Goal: Check status: Check status

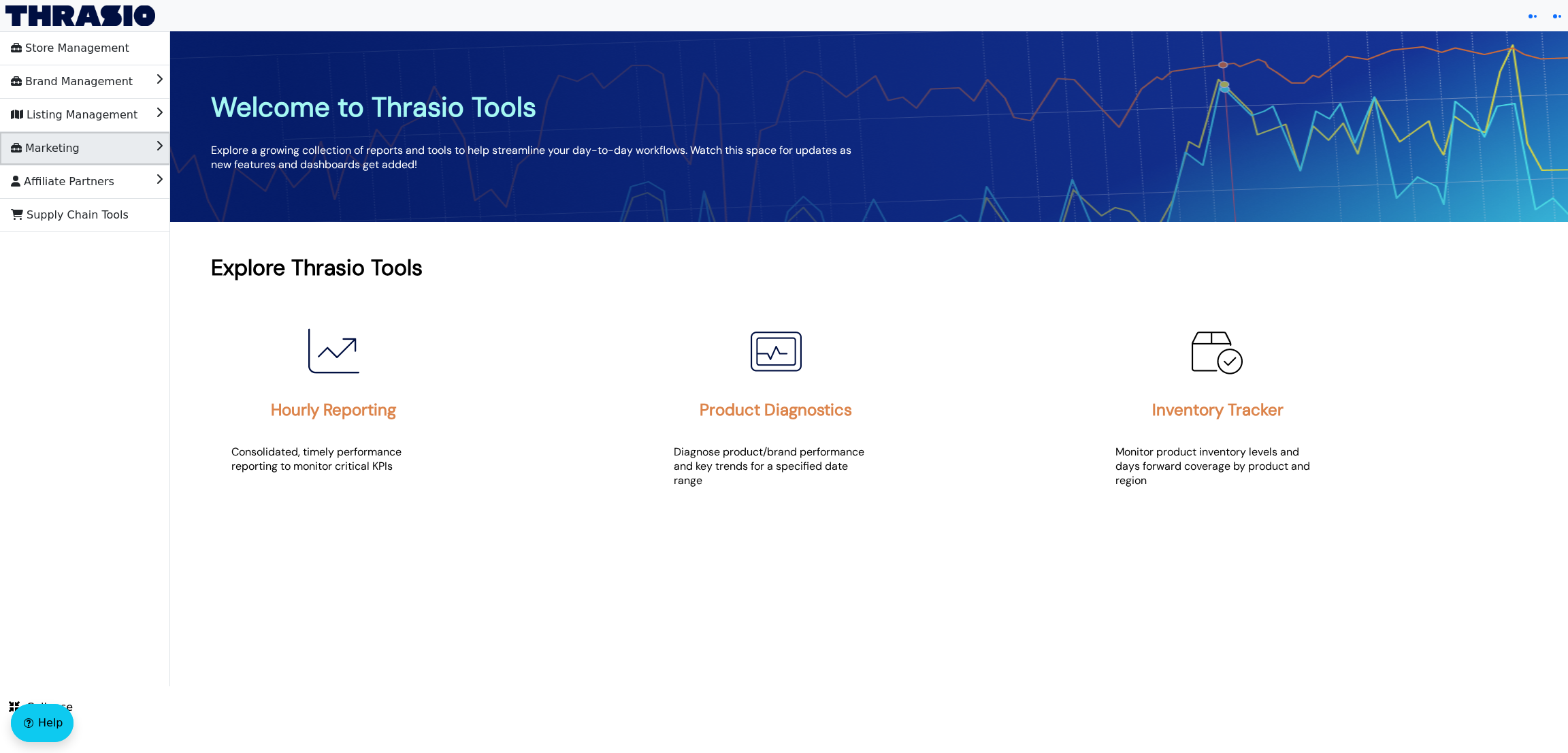
click at [96, 140] on li "Marketing" at bounding box center [85, 148] width 170 height 33
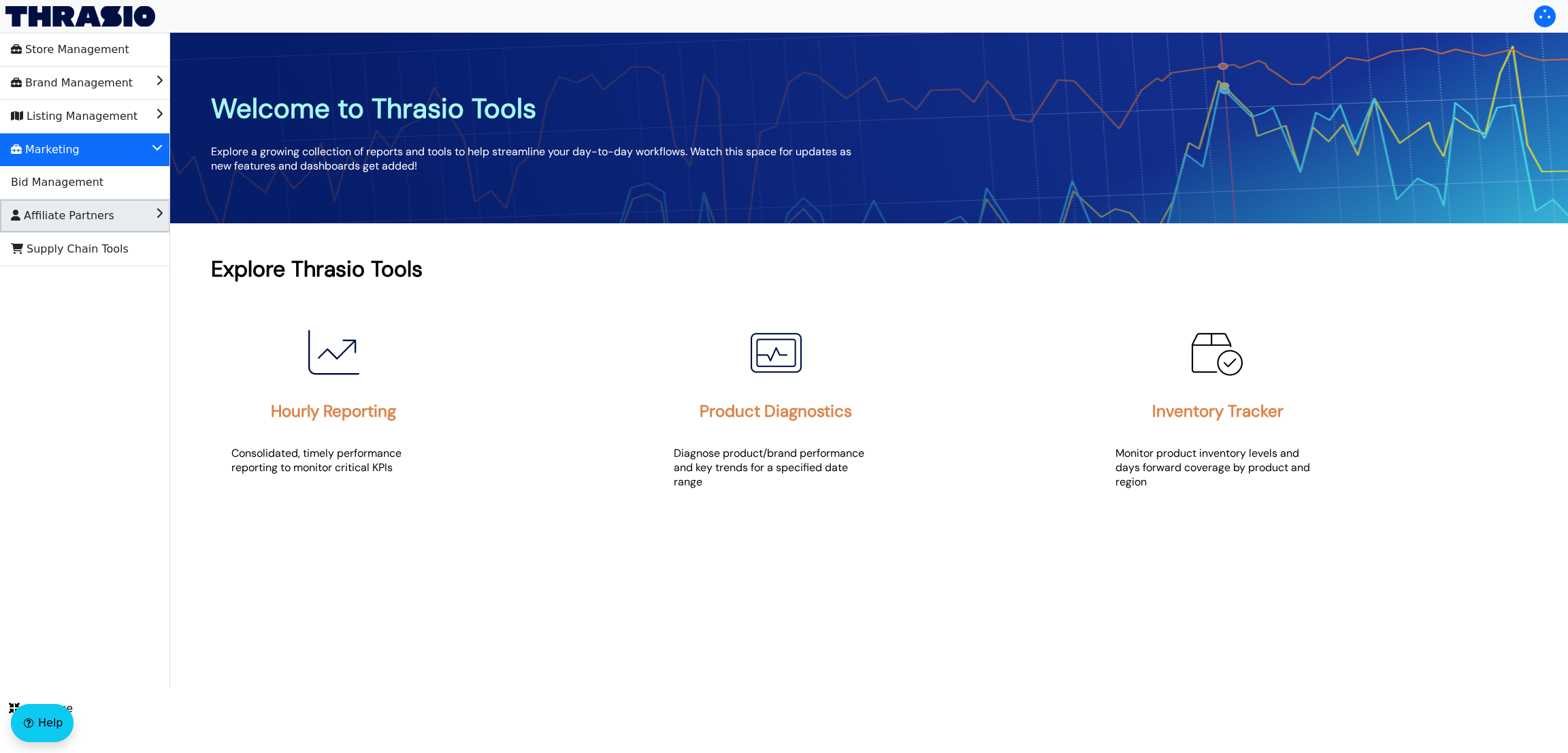
click at [121, 212] on li "Affiliate Partners" at bounding box center [85, 216] width 170 height 33
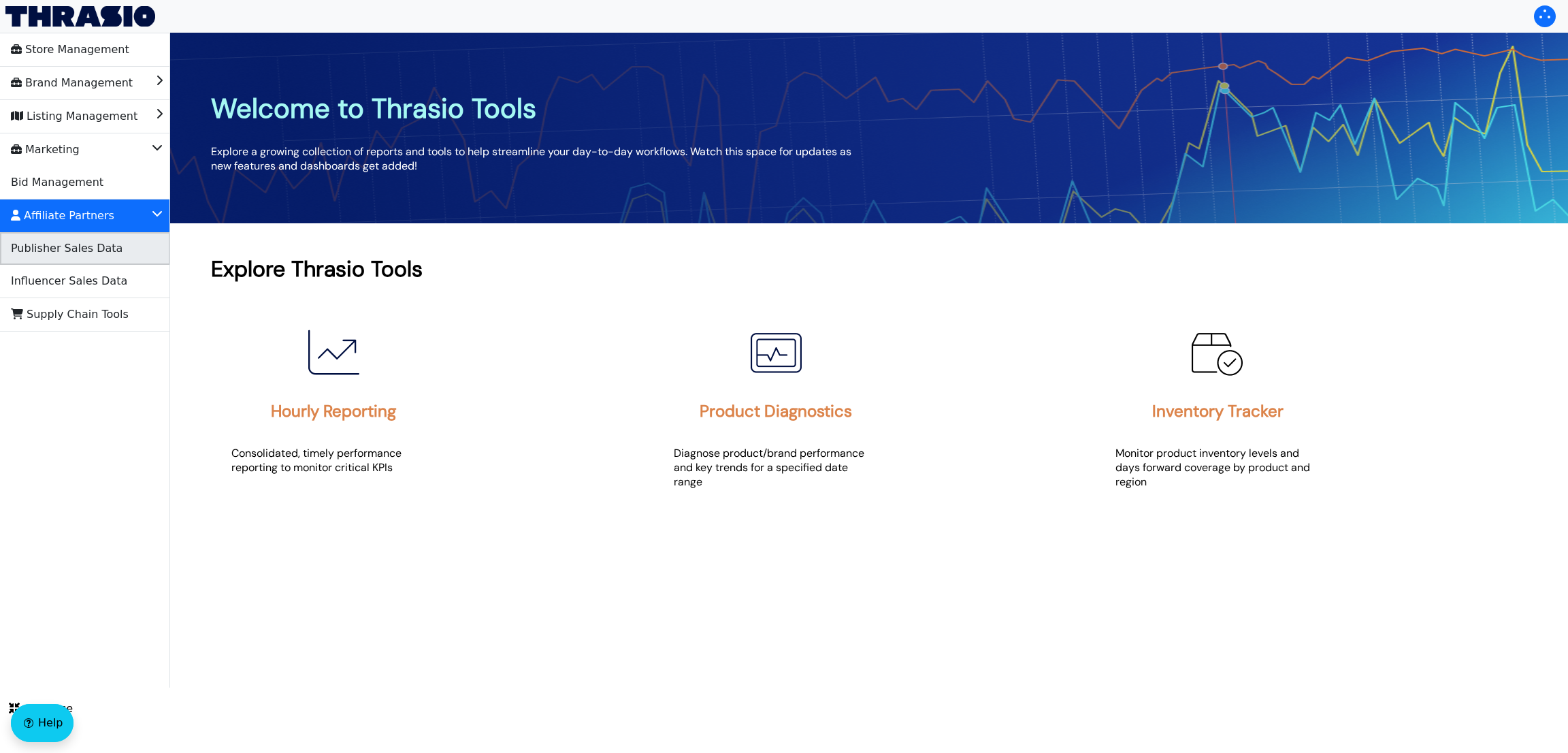
click at [70, 245] on span "Publisher Sales Data" at bounding box center [66, 248] width 112 height 22
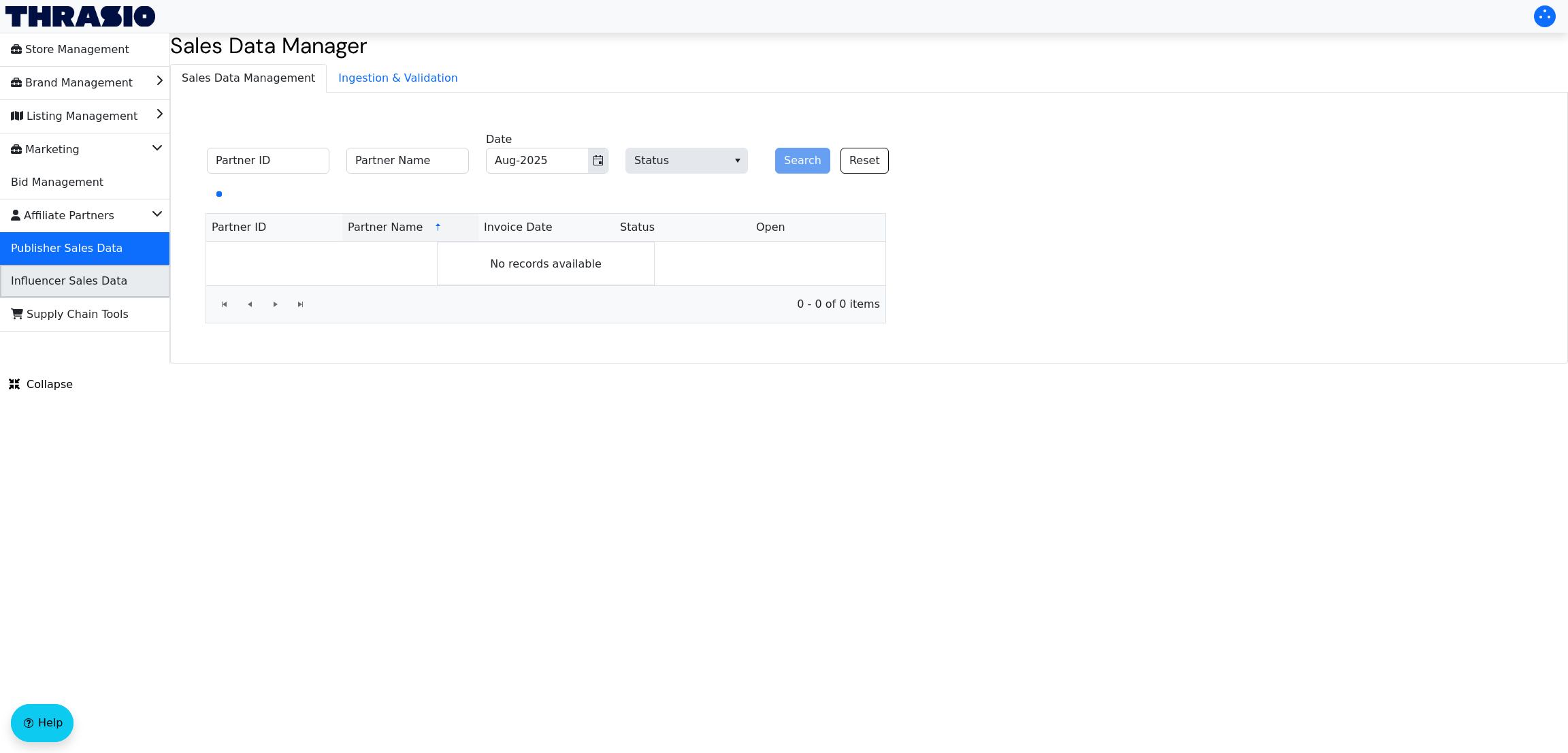
click at [87, 280] on span "Influencer Sales Data" at bounding box center [69, 281] width 117 height 22
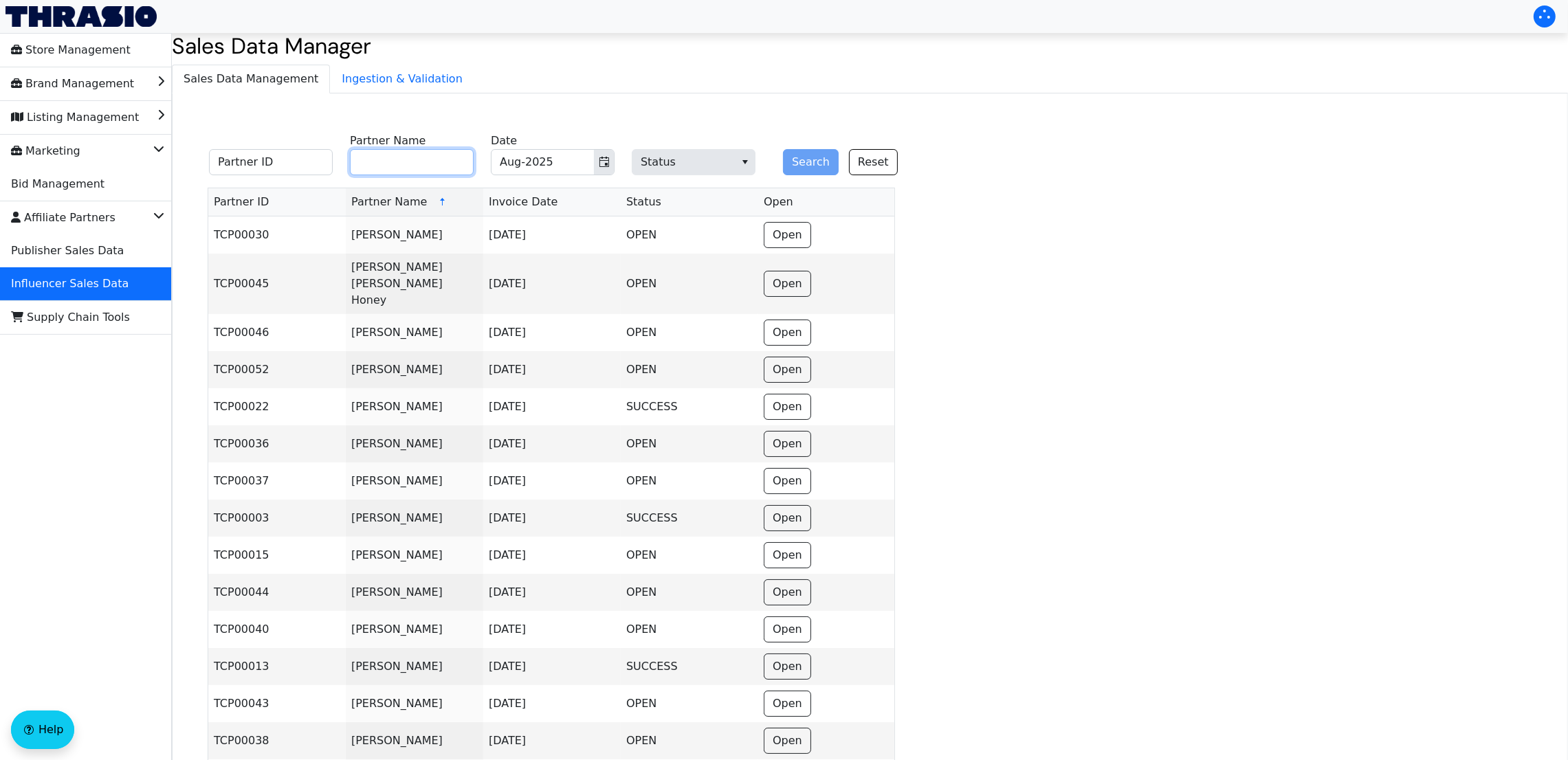
click at [424, 151] on input "Partner Name" at bounding box center [412, 162] width 124 height 26
type input "Tried and True Moms"
click at [796, 157] on button "Search" at bounding box center [811, 162] width 56 height 26
